Goal: Task Accomplishment & Management: Complete application form

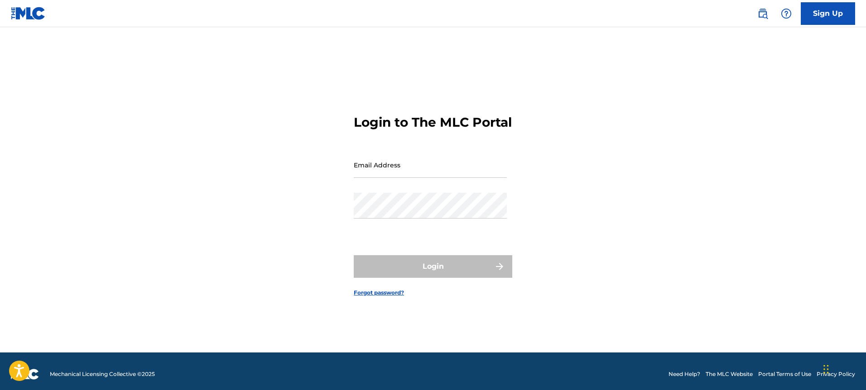
scroll to position [12, 0]
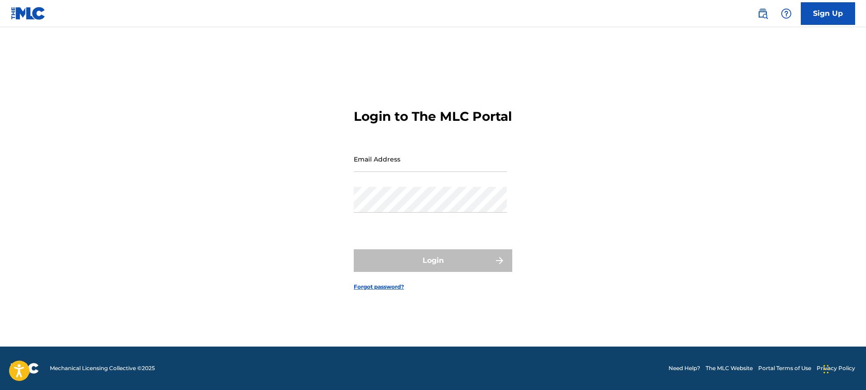
click at [829, 18] on link "Sign Up" at bounding box center [827, 13] width 54 height 23
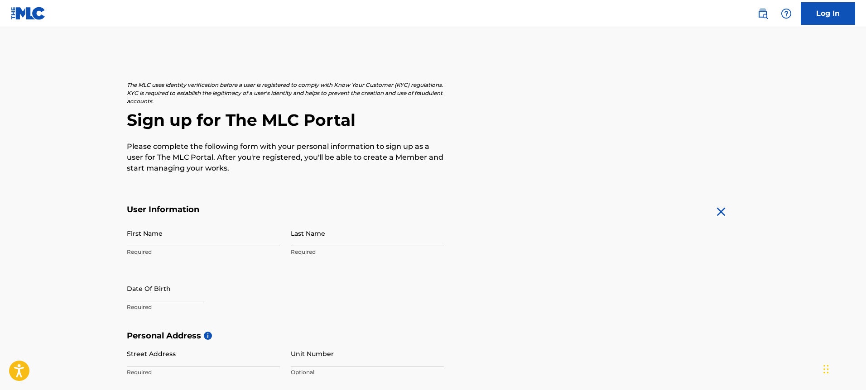
scroll to position [16, 0]
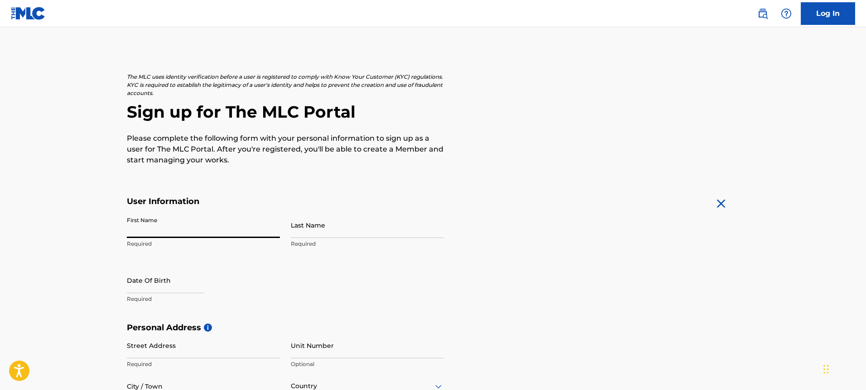
click at [259, 223] on input "First Name" at bounding box center [203, 225] width 153 height 26
type input "[PERSON_NAME]"
type input "Hall"
select select "8"
select select "2025"
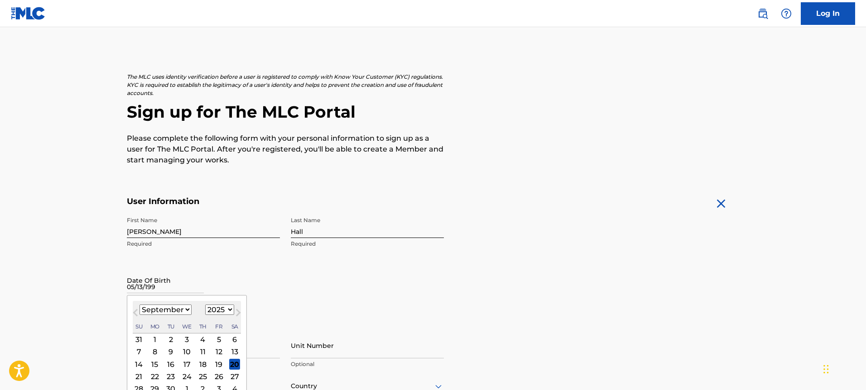
type input "[DATE]"
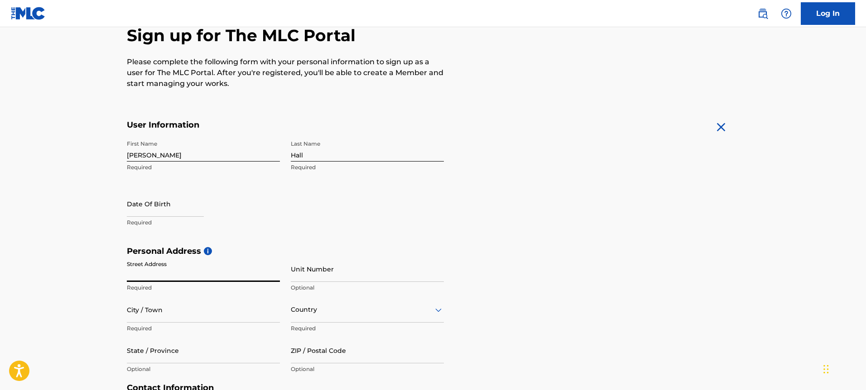
scroll to position [96, 0]
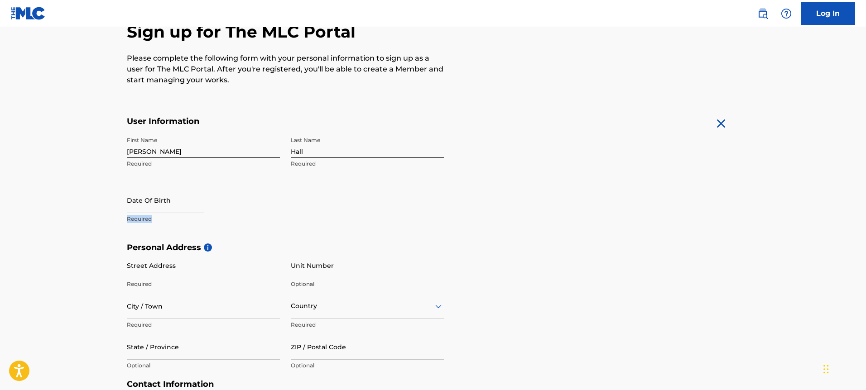
click at [196, 215] on p "Required" at bounding box center [203, 219] width 153 height 8
click at [196, 214] on div "Date Of Birth Required" at bounding box center [203, 207] width 153 height 41
click at [196, 209] on input "text" at bounding box center [165, 200] width 77 height 26
select select "8"
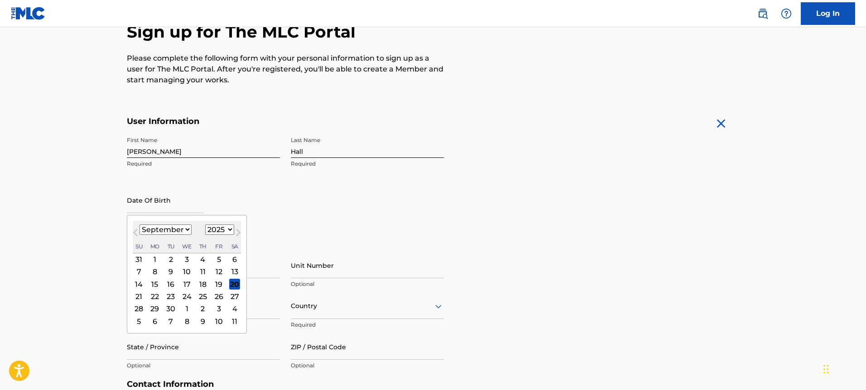
click at [218, 230] on select "1899 1900 1901 1902 1903 1904 1905 1906 1907 1908 1909 1910 1911 1912 1913 1914…" at bounding box center [219, 230] width 29 height 10
select select "1996"
click at [205, 225] on select "1899 1900 1901 1902 1903 1904 1905 1906 1907 1908 1909 1910 1911 1912 1913 1914…" at bounding box center [219, 230] width 29 height 10
drag, startPoint x: 163, startPoint y: 222, endPoint x: 164, endPoint y: 227, distance: 4.6
click at [163, 223] on div "[DATE] January February March April May June July August September October Nove…" at bounding box center [187, 237] width 108 height 33
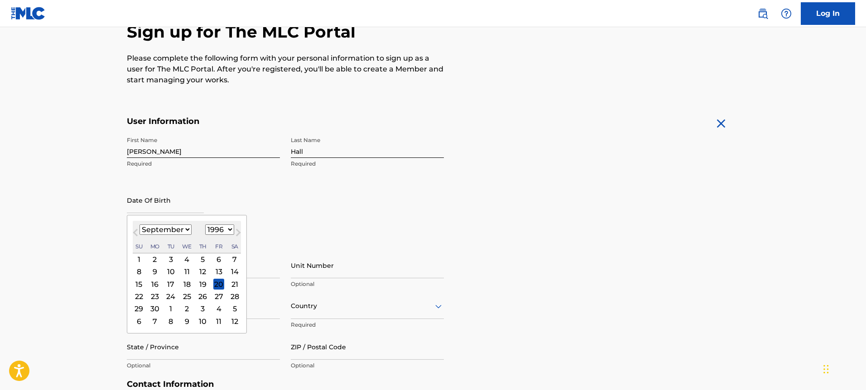
click at [164, 228] on select "January February March April May June July August September October November De…" at bounding box center [165, 230] width 52 height 10
select select "4"
click at [139, 225] on select "January February March April May June July August September October November De…" at bounding box center [165, 230] width 52 height 10
click at [157, 284] on div "13" at bounding box center [154, 284] width 11 height 11
type input "[DATE]"
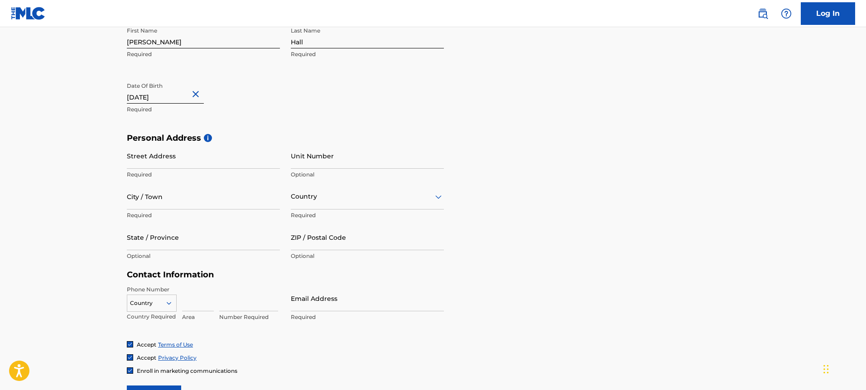
scroll to position [218, 0]
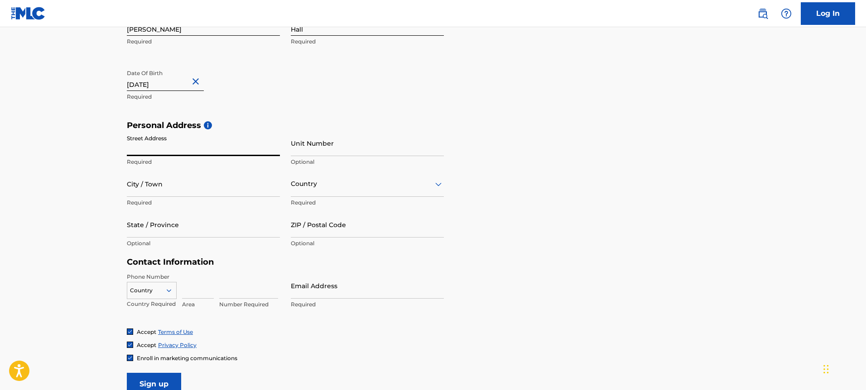
click at [264, 149] on input "Street Address" at bounding box center [203, 143] width 153 height 26
click at [328, 152] on input "Unit Number" at bounding box center [367, 143] width 153 height 26
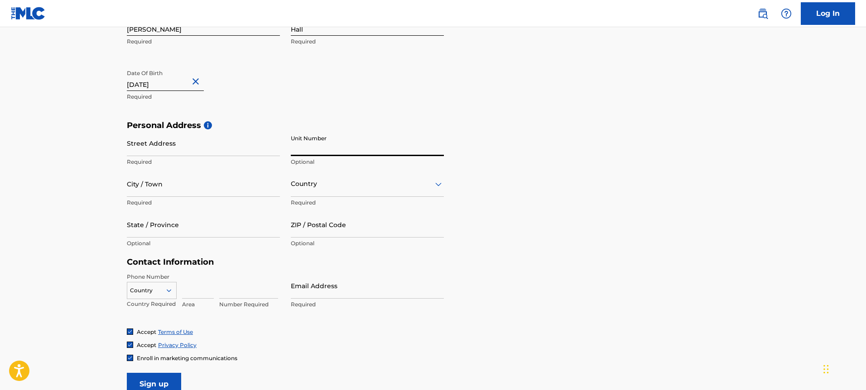
click at [127, 148] on input "Street Address" at bounding box center [203, 143] width 153 height 26
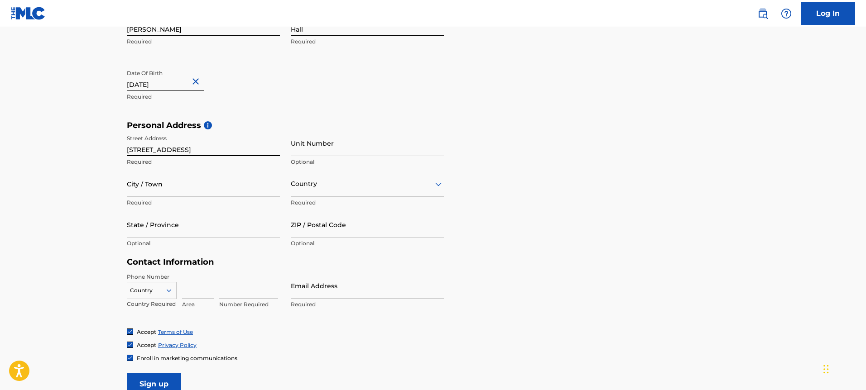
type input "[STREET_ADDRESS]"
type input "[GEOGRAPHIC_DATA]"
type input "W"
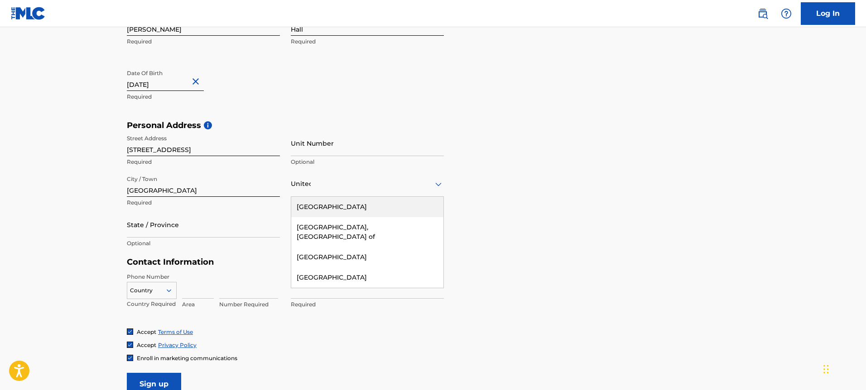
type input "United"
click at [348, 199] on div "[GEOGRAPHIC_DATA]" at bounding box center [367, 207] width 152 height 20
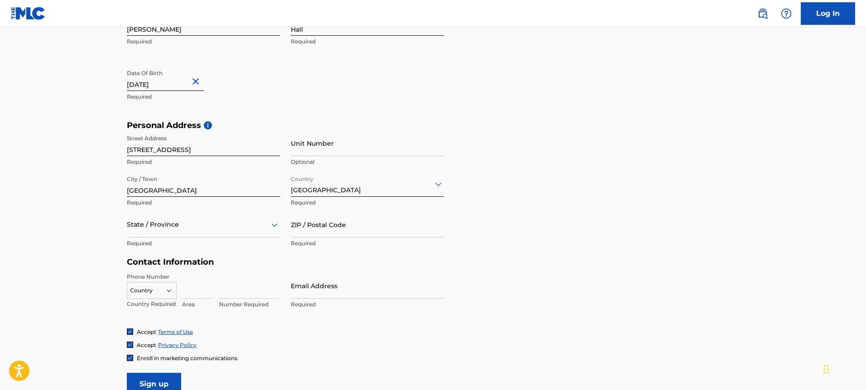
click at [217, 232] on div "State / Province" at bounding box center [203, 225] width 153 height 26
type input "Wash"
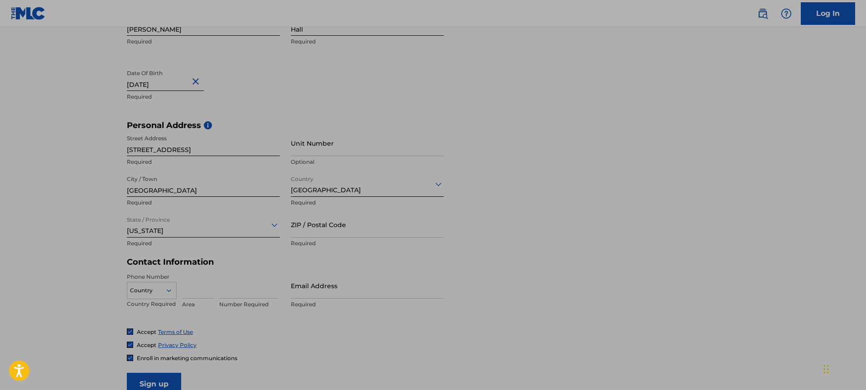
click at [175, 228] on div at bounding box center [203, 224] width 153 height 11
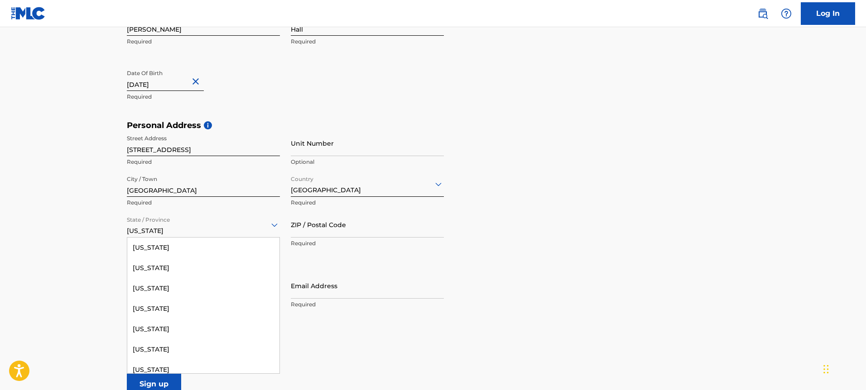
scroll to position [971, 0]
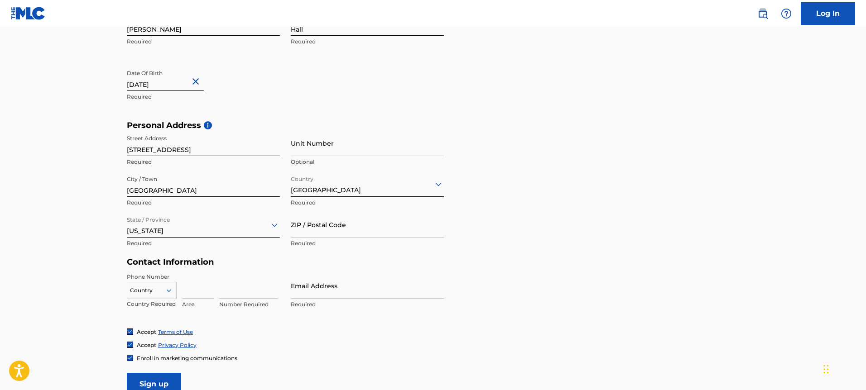
click at [180, 232] on div "[US_STATE]" at bounding box center [203, 225] width 153 height 22
click at [305, 225] on input "ZIP / Postal Code" at bounding box center [367, 225] width 153 height 26
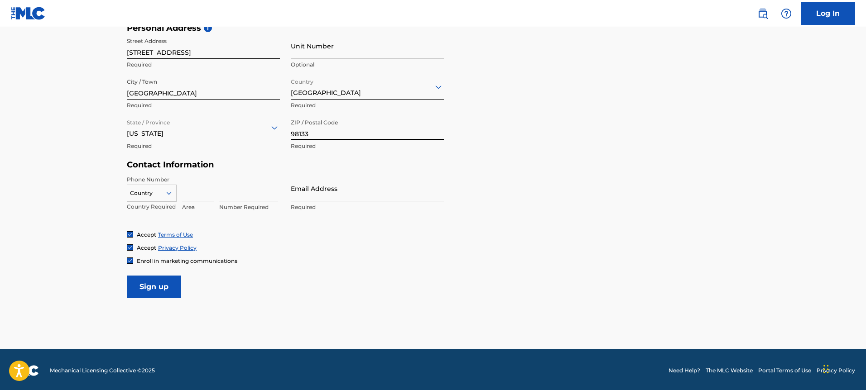
scroll to position [318, 0]
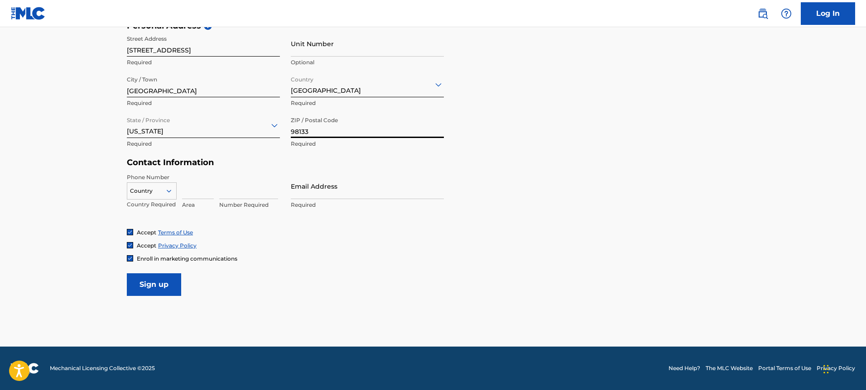
type input "98133"
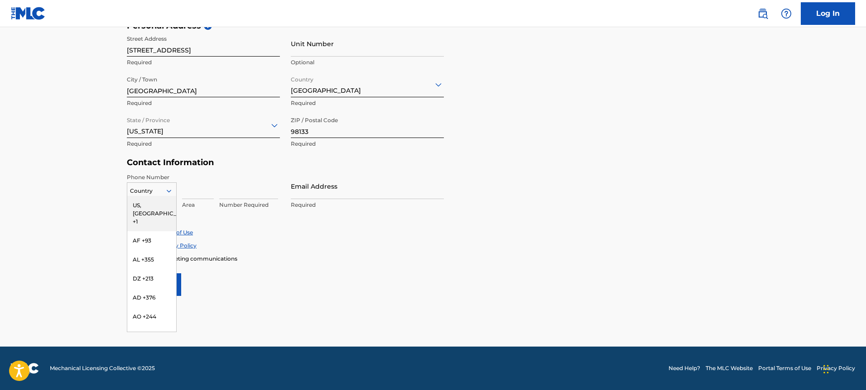
click at [167, 191] on icon at bounding box center [169, 191] width 8 height 8
click at [155, 201] on div "US, [GEOGRAPHIC_DATA] +1" at bounding box center [151, 213] width 49 height 35
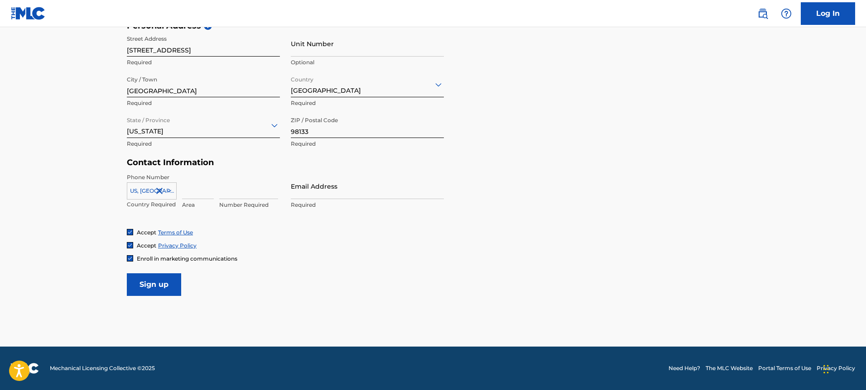
click at [198, 189] on input at bounding box center [198, 186] width 32 height 26
type input "765"
type input "6236710"
type input "g"
type input "[EMAIL_ADDRESS][PERSON_NAME][DOMAIN_NAME]"
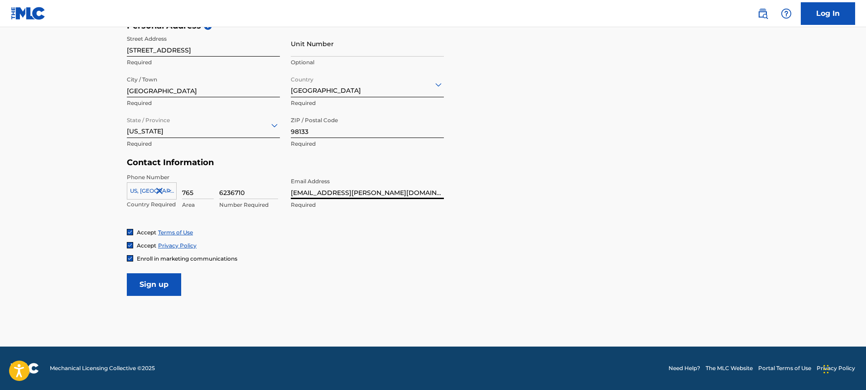
click at [152, 284] on input "Sign up" at bounding box center [154, 284] width 54 height 23
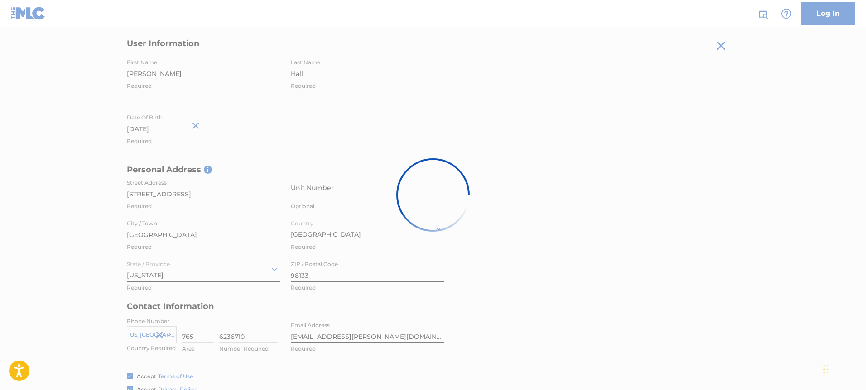
scroll to position [0, 0]
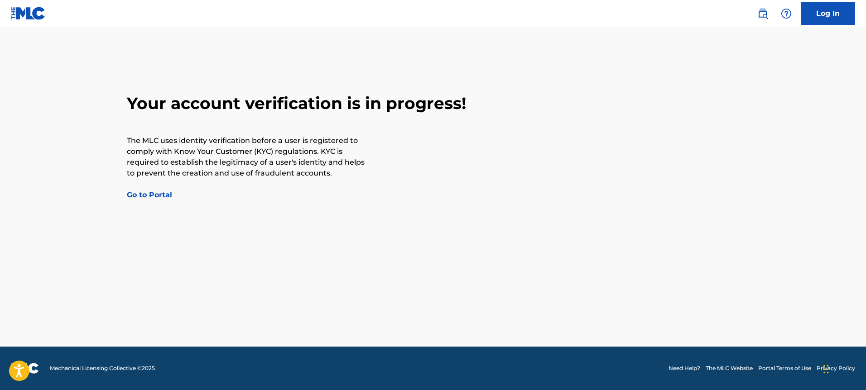
click at [148, 193] on link "Go to Portal" at bounding box center [149, 195] width 45 height 9
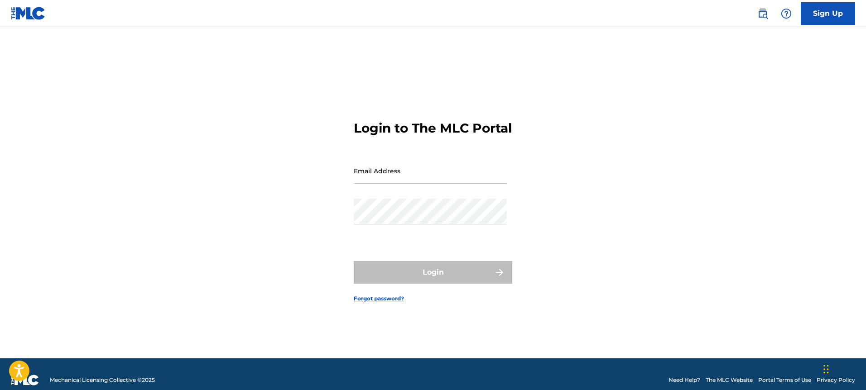
click at [386, 184] on input "Email Address" at bounding box center [430, 171] width 153 height 26
click at [402, 182] on input "Email Address" at bounding box center [430, 171] width 153 height 26
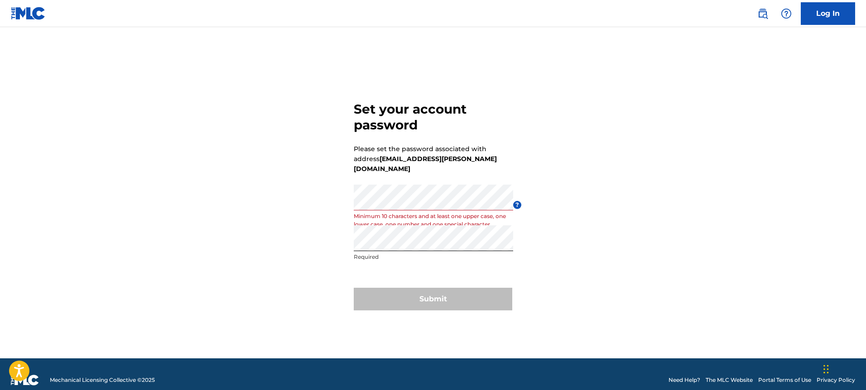
click at [562, 243] on div "Set your account password Please set the password associated with address [EMAI…" at bounding box center [433, 204] width 634 height 309
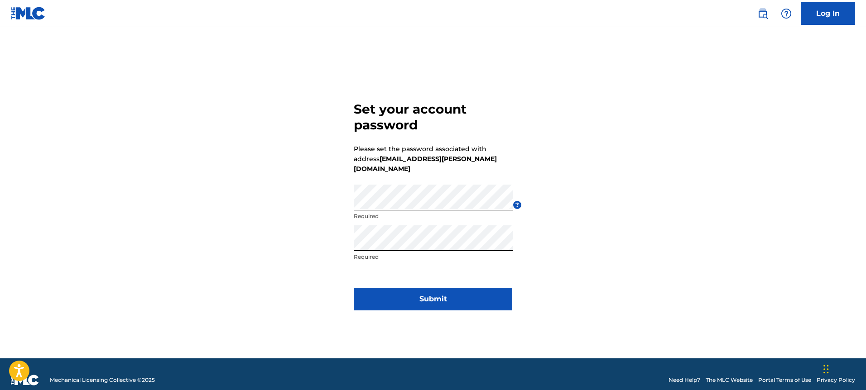
click at [431, 294] on button "Submit" at bounding box center [433, 299] width 158 height 23
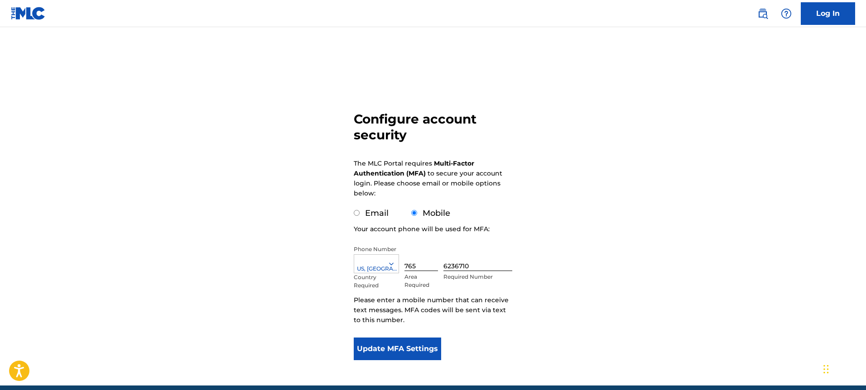
scroll to position [15, 0]
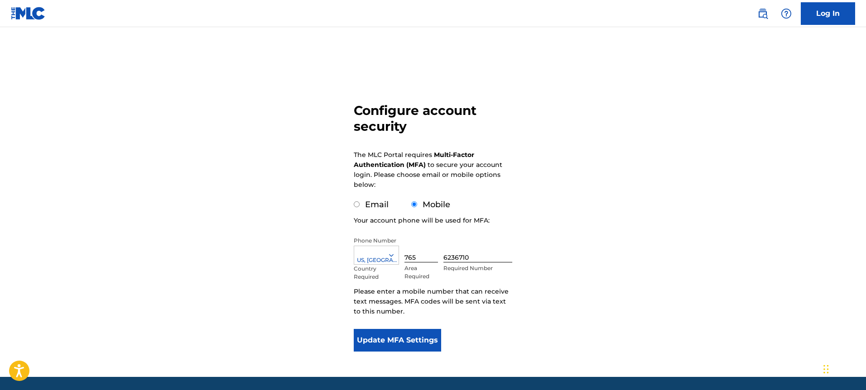
click at [427, 337] on button "Update MFA Settings" at bounding box center [397, 340] width 87 height 23
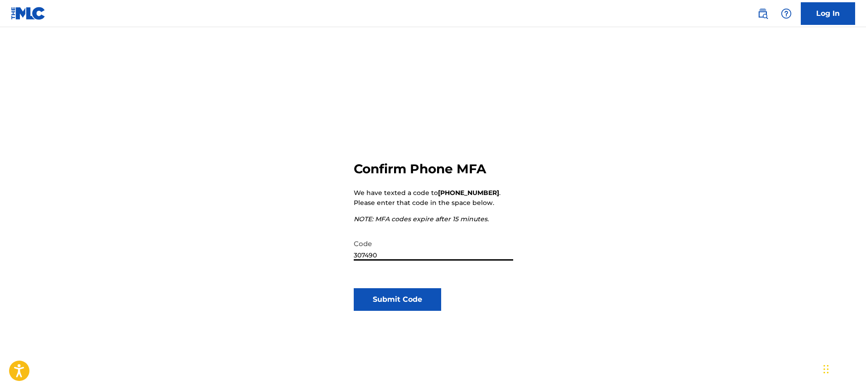
type input "307490"
click at [426, 290] on button "Submit Code" at bounding box center [397, 299] width 87 height 23
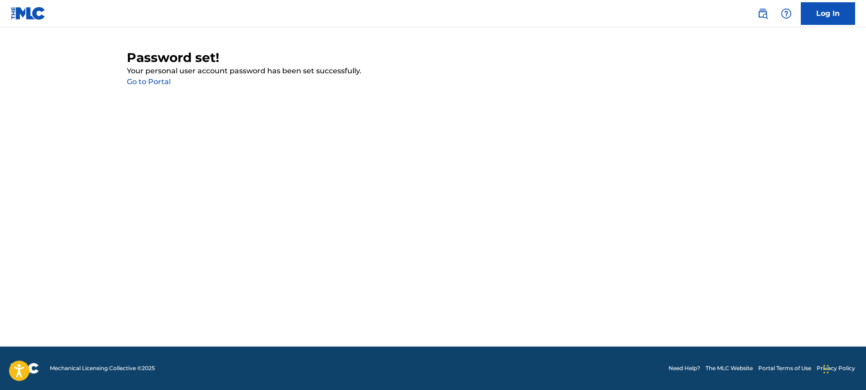
click at [145, 77] on div "Password set! Your personal user account password has been set successfully. Go…" at bounding box center [433, 69] width 612 height 38
click at [145, 79] on link "Go to Portal" at bounding box center [149, 81] width 44 height 9
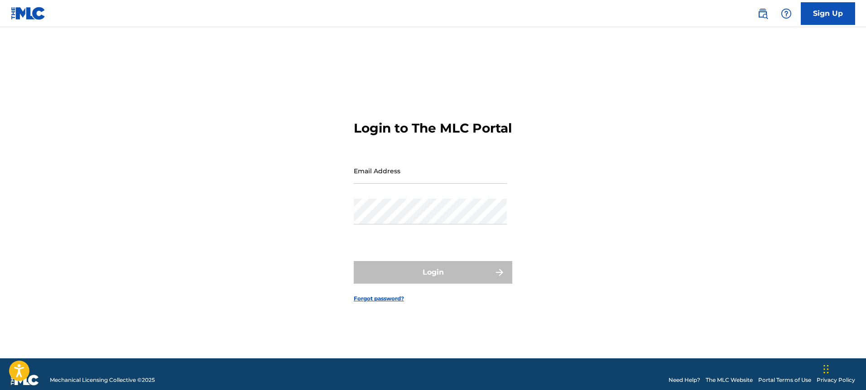
click at [396, 184] on input "Email Address" at bounding box center [430, 171] width 153 height 26
type input "[EMAIL_ADDRESS][PERSON_NAME][DOMAIN_NAME]"
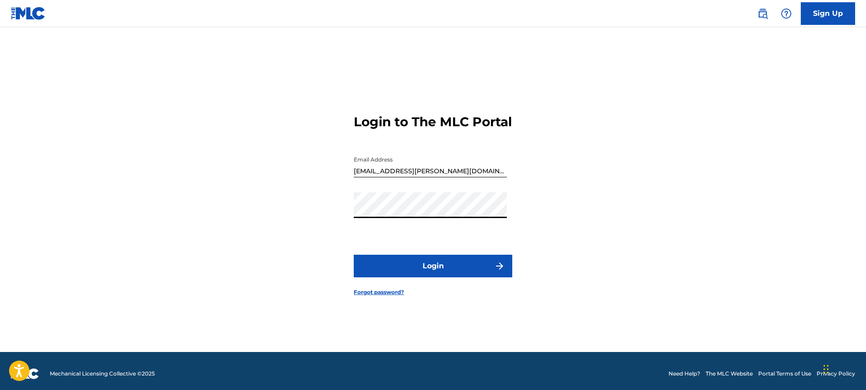
scroll to position [12, 0]
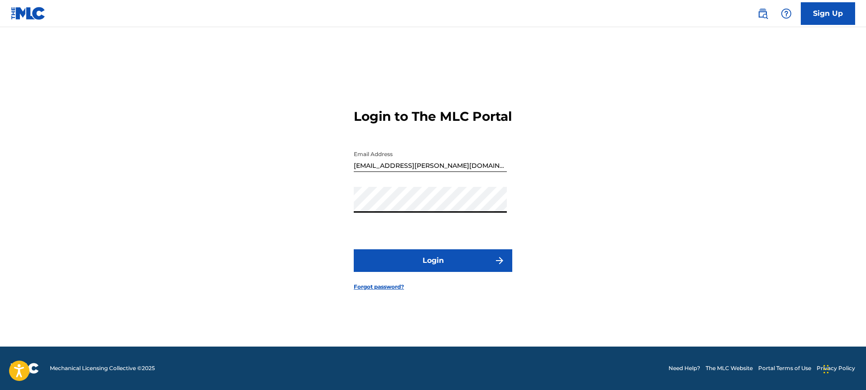
click at [455, 256] on form "Login to The MLC Portal Email Address hall.connor.eric@gmail.com Password Login…" at bounding box center [433, 192] width 158 height 309
click at [455, 264] on button "Login" at bounding box center [433, 260] width 158 height 23
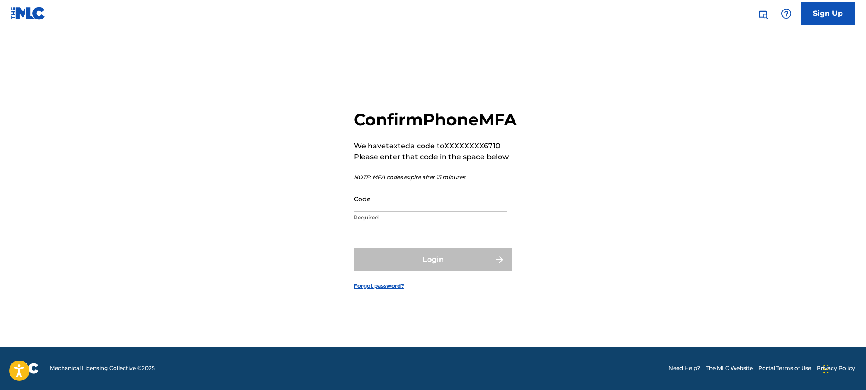
click at [416, 209] on input "Code" at bounding box center [430, 199] width 153 height 26
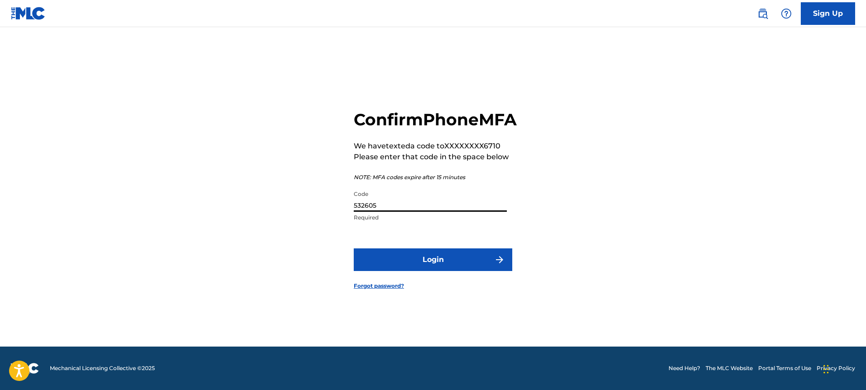
type input "532605"
click at [441, 258] on button "Login" at bounding box center [433, 260] width 158 height 23
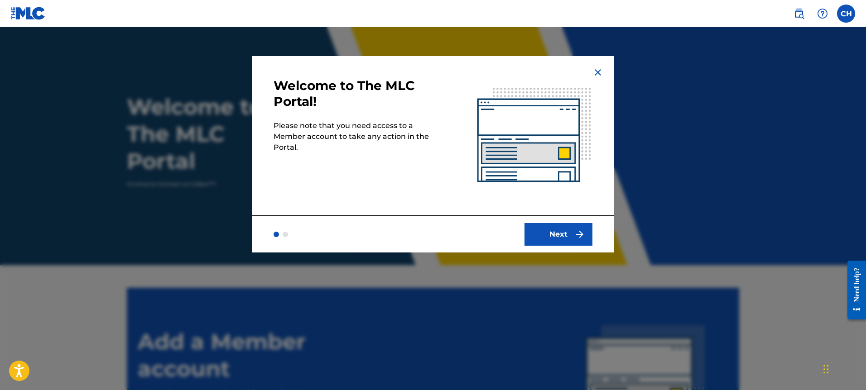
click at [543, 239] on button "Next" at bounding box center [558, 234] width 68 height 23
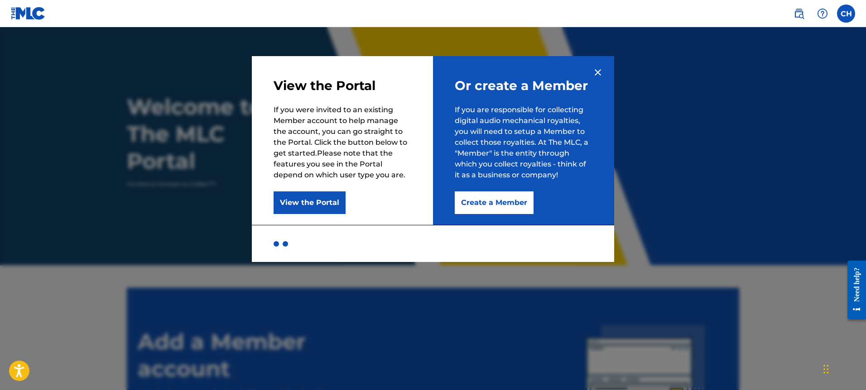
click at [510, 199] on button "Create a Member" at bounding box center [494, 202] width 79 height 23
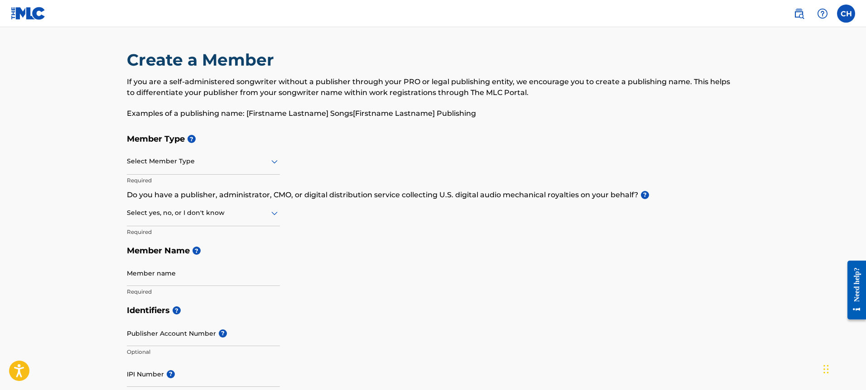
click at [206, 165] on div at bounding box center [203, 161] width 153 height 11
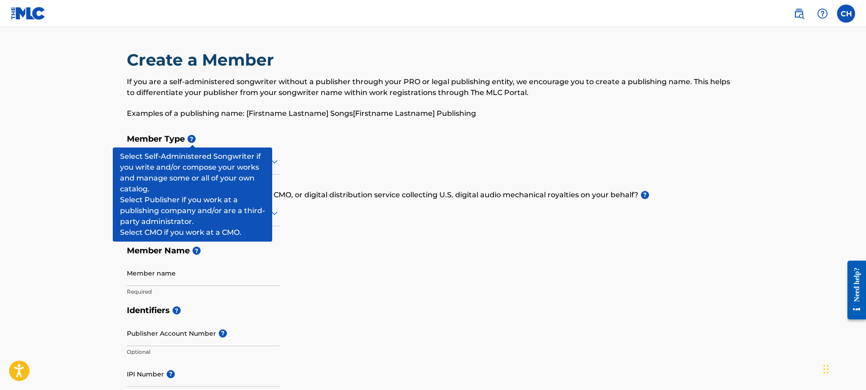
click at [190, 141] on span "?" at bounding box center [191, 139] width 8 height 8
